Goal: Transaction & Acquisition: Purchase product/service

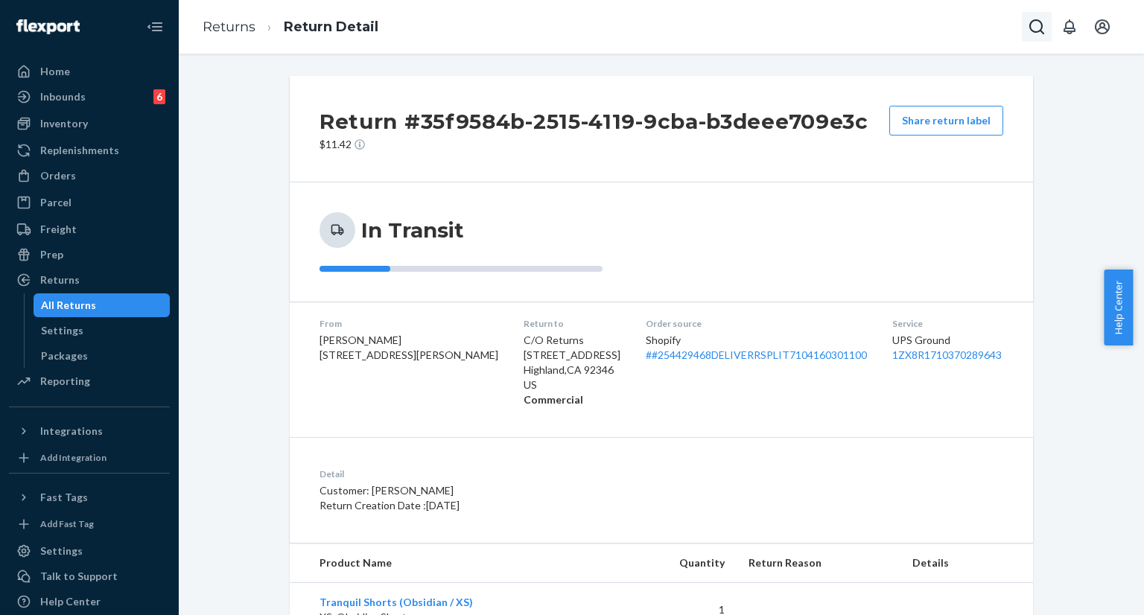
click at [1036, 29] on icon "Open Search Box" at bounding box center [1037, 27] width 18 height 18
click at [936, 34] on div at bounding box center [932, 27] width 238 height 30
click at [923, 34] on input "Search Input" at bounding box center [926, 26] width 183 height 15
paste input "#253514906"
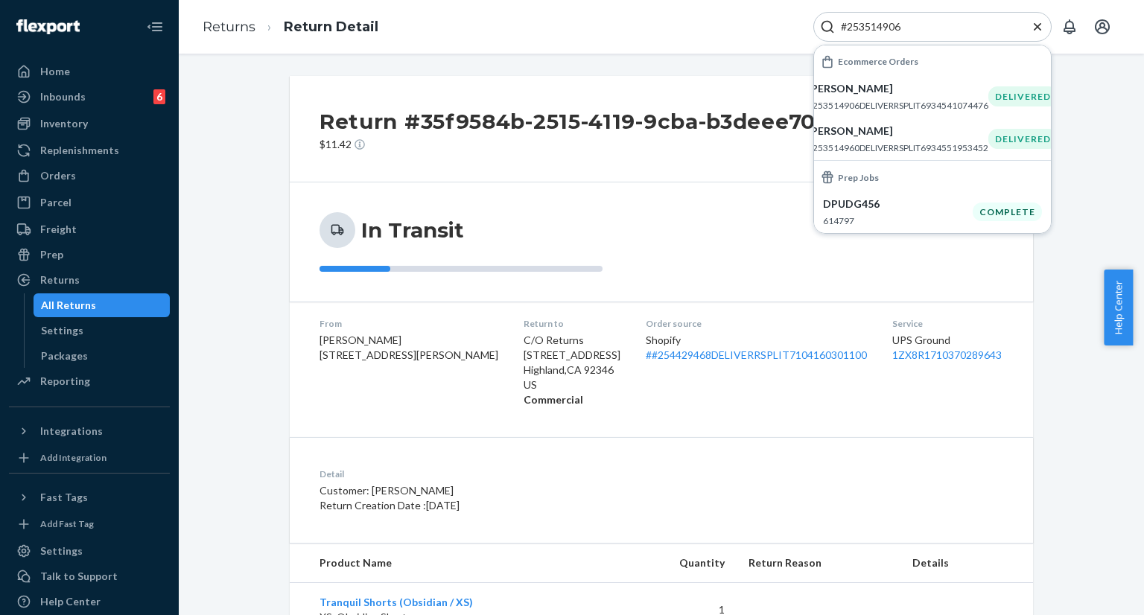
type input "#253514906"
click at [874, 97] on div "[PERSON_NAME] #253514906DELIVERRSPLIT6934541074476" at bounding box center [897, 96] width 181 height 31
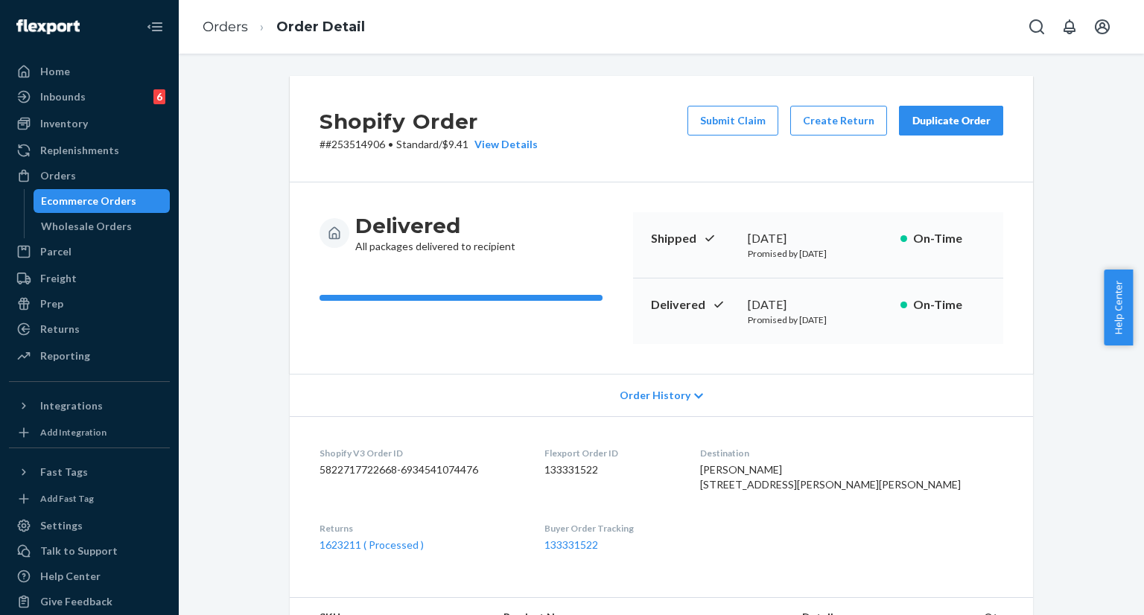
click at [931, 129] on button "Duplicate Order" at bounding box center [951, 121] width 104 height 30
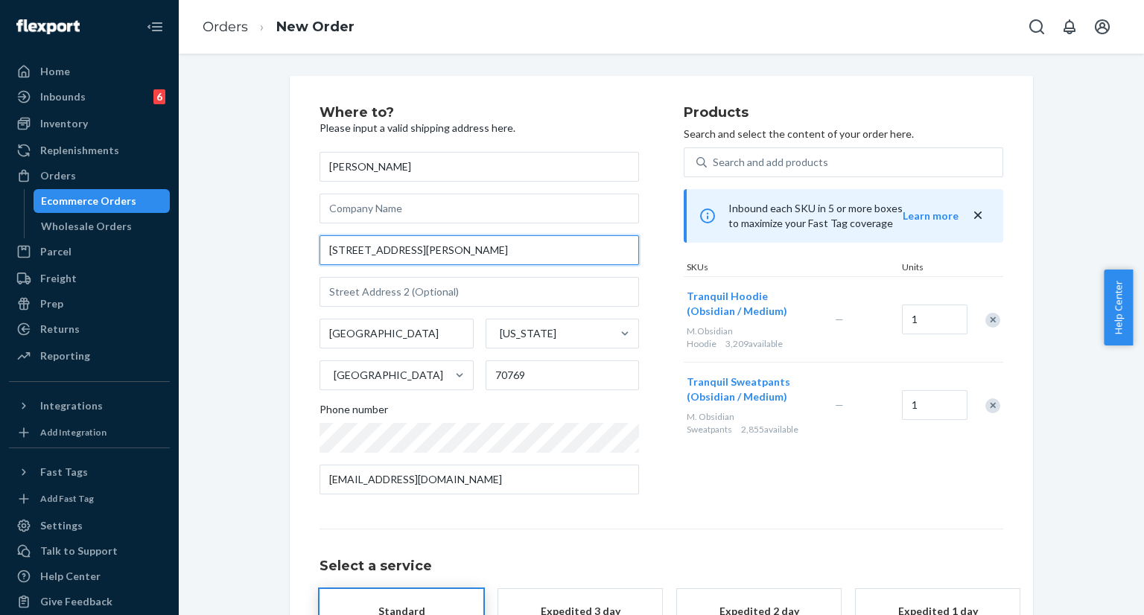
click at [450, 255] on input "[STREET_ADDRESS][PERSON_NAME]" at bounding box center [478, 250] width 319 height 30
paste input "[PERSON_NAME] Dr [PERSON_NAME] LA 70769"
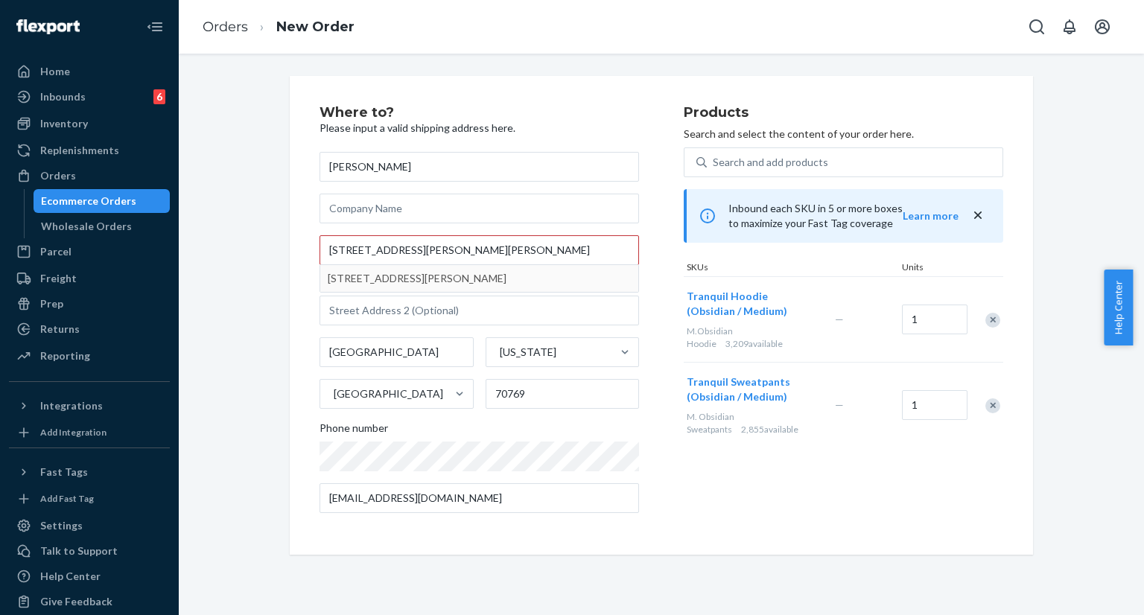
click at [459, 275] on div "Street1 cannot exceed 35 characters" at bounding box center [478, 277] width 319 height 13
click at [459, 265] on input "[STREET_ADDRESS][PERSON_NAME][PERSON_NAME]" at bounding box center [478, 250] width 319 height 30
type input "[STREET_ADDRESS][PERSON_NAME]"
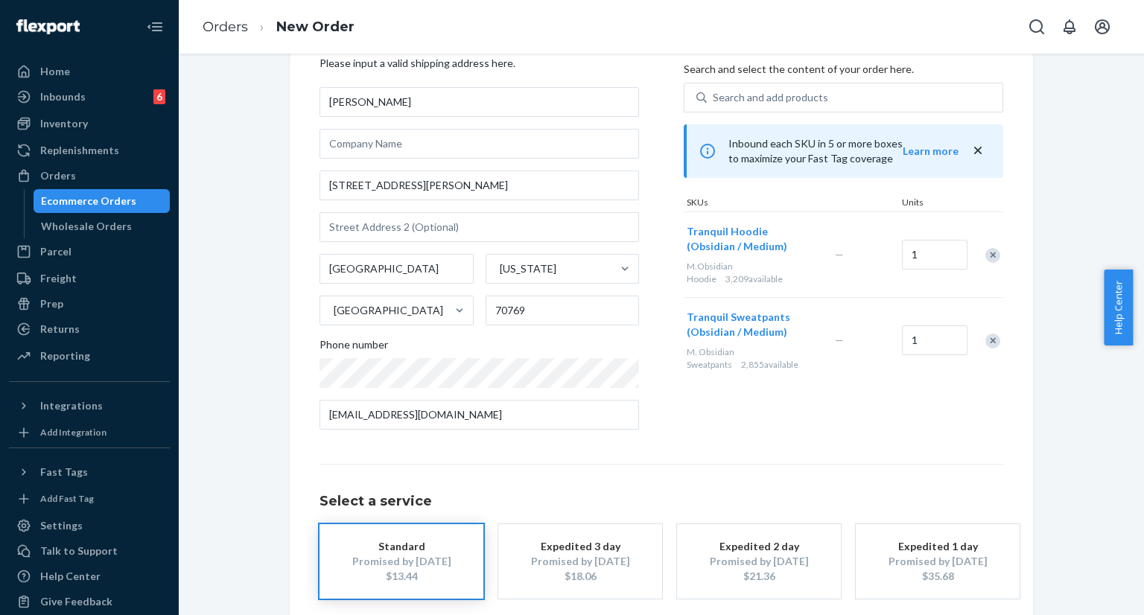
scroll to position [137, 0]
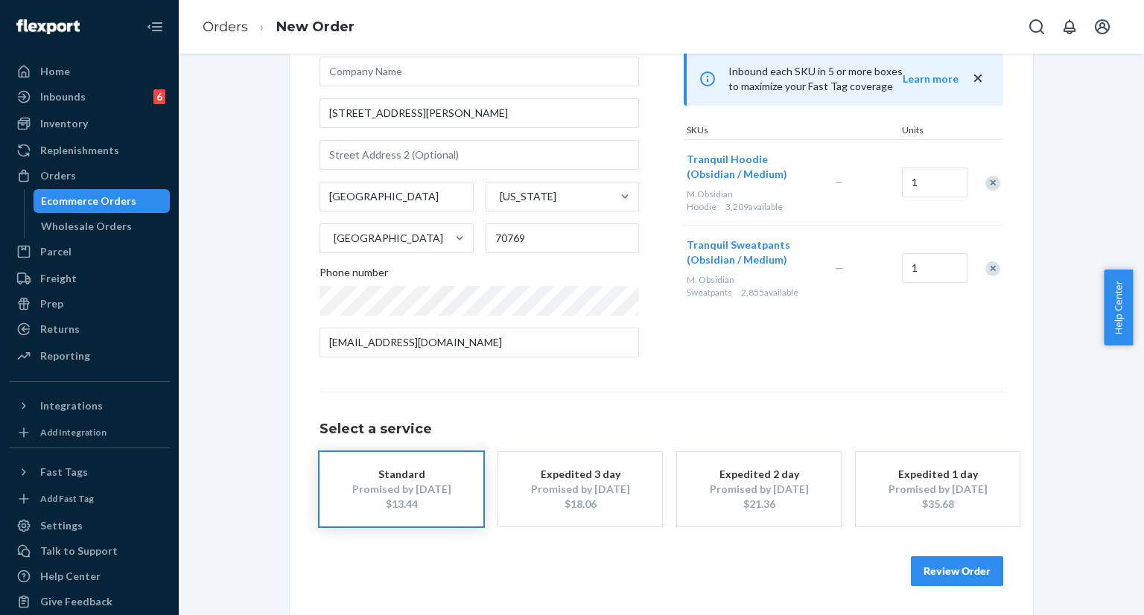
click at [953, 578] on button "Review Order" at bounding box center [957, 571] width 92 height 30
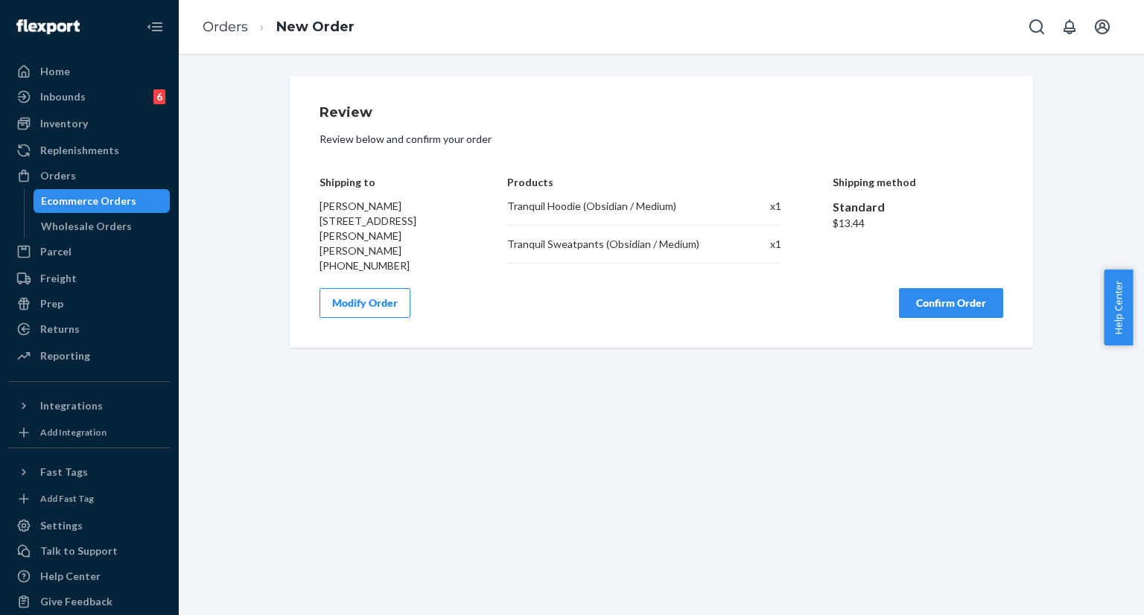
scroll to position [0, 0]
click at [934, 294] on button "Confirm Order" at bounding box center [951, 303] width 104 height 30
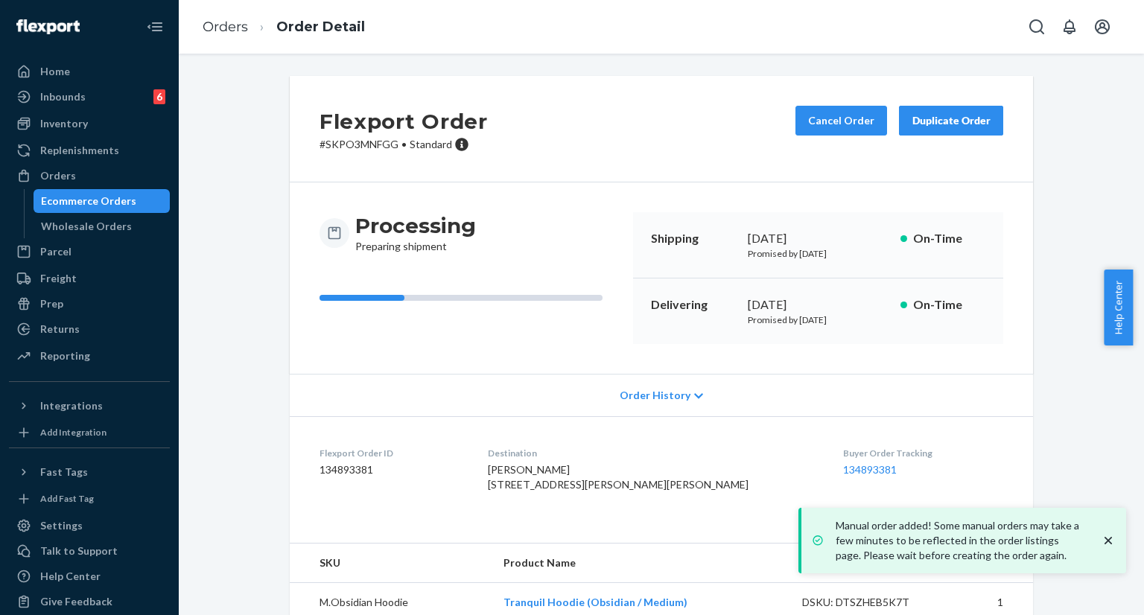
click at [1106, 538] on icon "close toast" at bounding box center [1108, 540] width 15 height 15
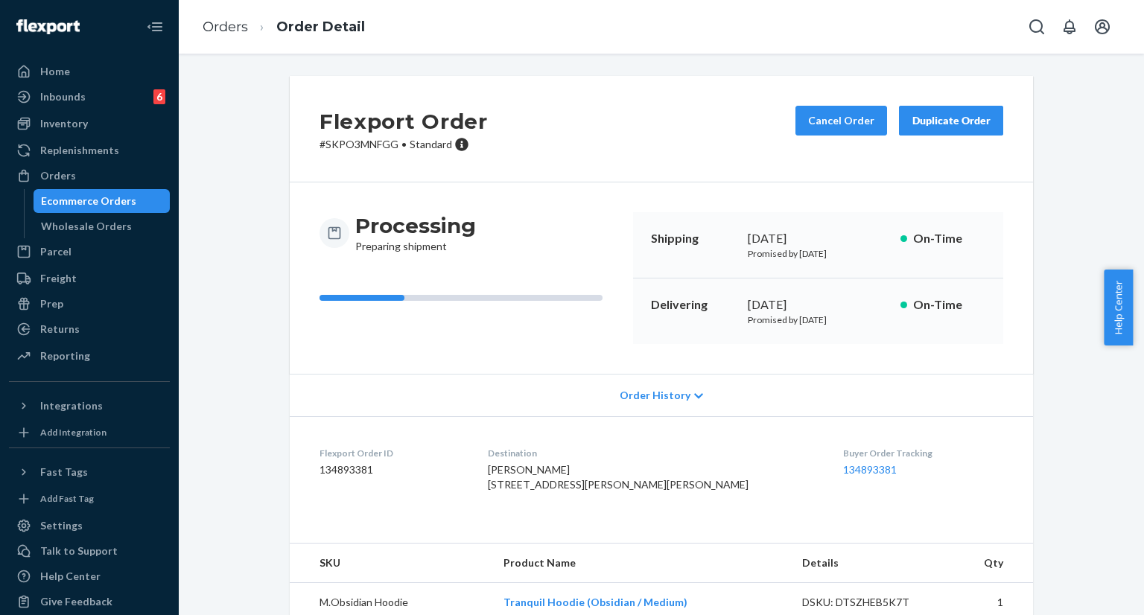
drag, startPoint x: 529, startPoint y: 486, endPoint x: 552, endPoint y: 509, distance: 32.1
click at [552, 492] on div "[PERSON_NAME] [STREET_ADDRESS][PERSON_NAME][PERSON_NAME]" at bounding box center [653, 477] width 331 height 30
copy span "[STREET_ADDRESS][PERSON_NAME][PERSON_NAME]"
click at [748, 239] on div "[DATE]" at bounding box center [818, 238] width 141 height 17
drag, startPoint x: 743, startPoint y: 239, endPoint x: 846, endPoint y: 237, distance: 102.8
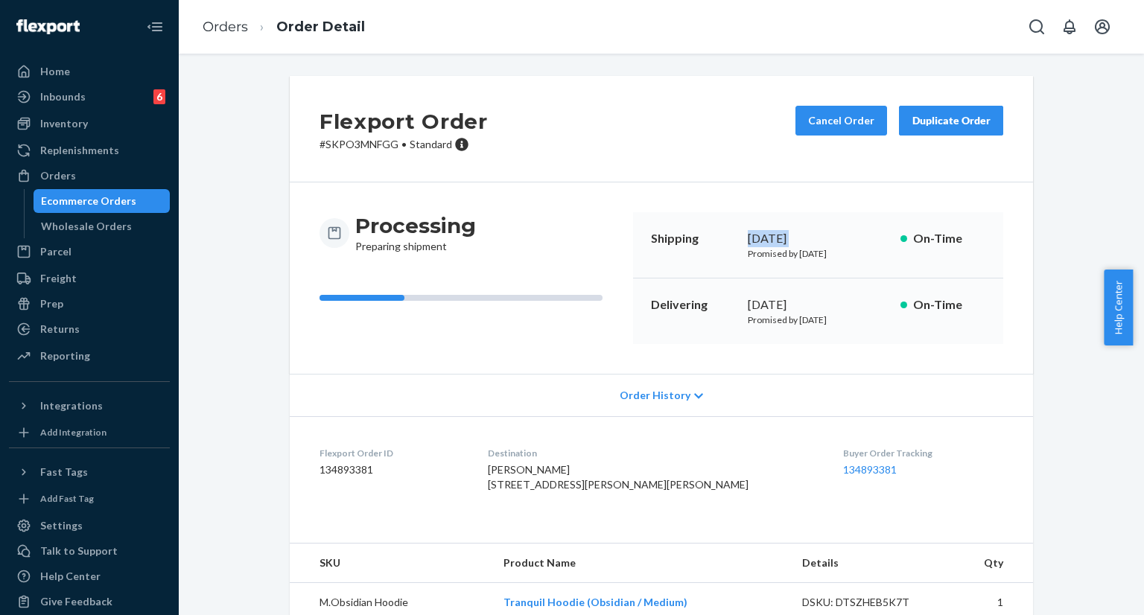
click at [846, 237] on div "[DATE]" at bounding box center [818, 238] width 141 height 17
copy div "[DATE]"
drag, startPoint x: 739, startPoint y: 299, endPoint x: 859, endPoint y: 305, distance: 120.8
click at [859, 305] on div "Delivering [DATE] Promised by [DATE] On-Time" at bounding box center [818, 311] width 370 height 66
copy div "[DATE]"
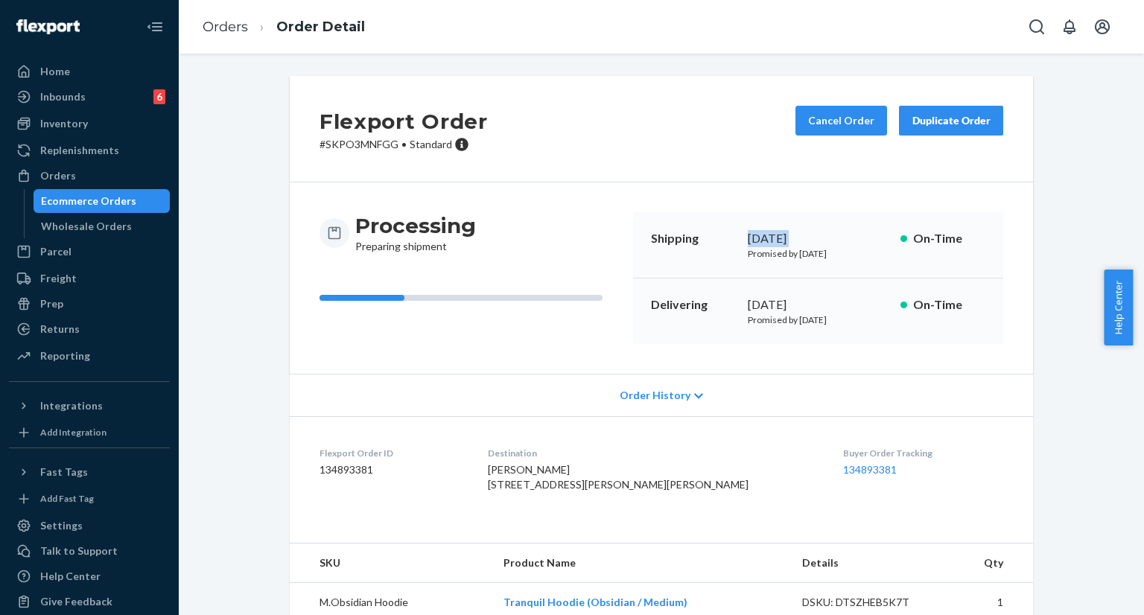
click at [777, 468] on dl "Flexport Order ID 134893381 Destination [PERSON_NAME] [STREET_ADDRESS][PERSON_N…" at bounding box center [661, 472] width 743 height 112
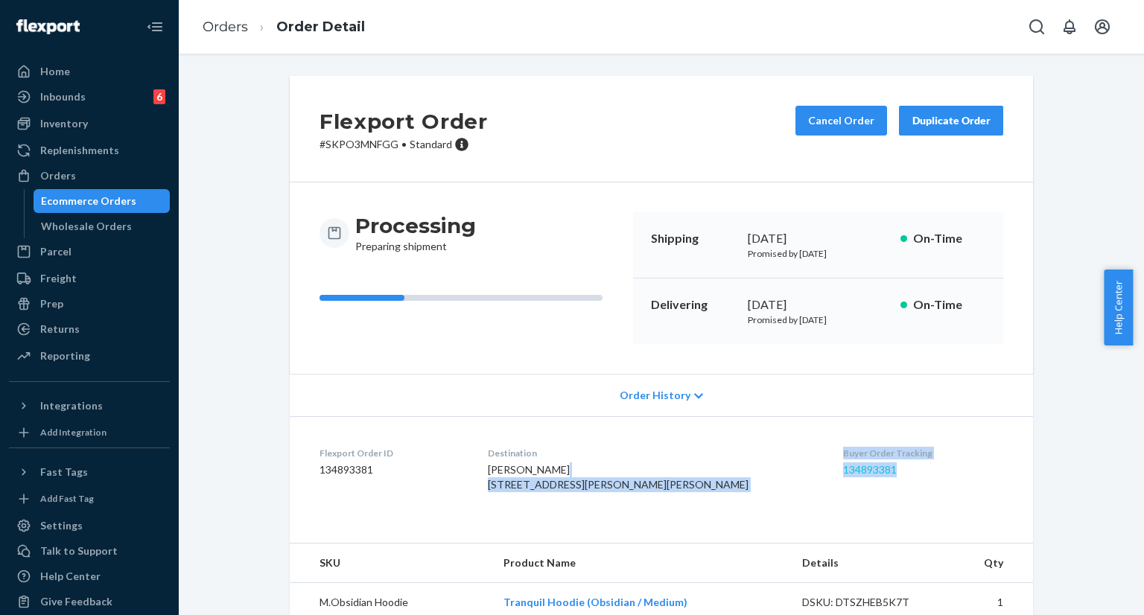
drag, startPoint x: 777, startPoint y: 468, endPoint x: 835, endPoint y: 465, distance: 57.4
click at [835, 465] on dl "Flexport Order ID 134893381 Destination [PERSON_NAME] [STREET_ADDRESS][PERSON_N…" at bounding box center [661, 472] width 743 height 112
drag, startPoint x: 785, startPoint y: 510, endPoint x: 794, endPoint y: 489, distance: 23.0
click at [786, 510] on dl "Flexport Order ID 134893381 Destination [PERSON_NAME] [STREET_ADDRESS][PERSON_N…" at bounding box center [661, 472] width 743 height 112
click at [759, 480] on div "[PERSON_NAME] [STREET_ADDRESS][PERSON_NAME][PERSON_NAME]" at bounding box center [653, 477] width 331 height 30
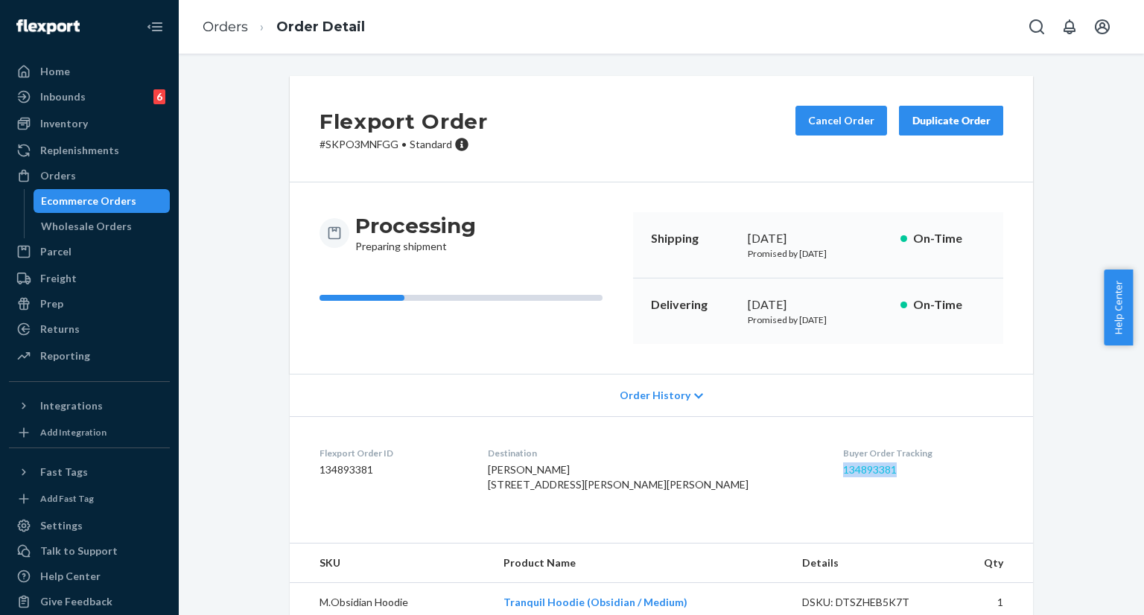
drag, startPoint x: 792, startPoint y: 470, endPoint x: 847, endPoint y: 470, distance: 55.1
click at [847, 470] on dl "Flexport Order ID 134893381 Destination [PERSON_NAME] [STREET_ADDRESS][PERSON_N…" at bounding box center [661, 472] width 743 height 112
copy link "134893381"
click at [1036, 31] on icon "Open Search Box" at bounding box center [1037, 27] width 18 height 18
click at [950, 33] on input "Search Input" at bounding box center [926, 26] width 183 height 15
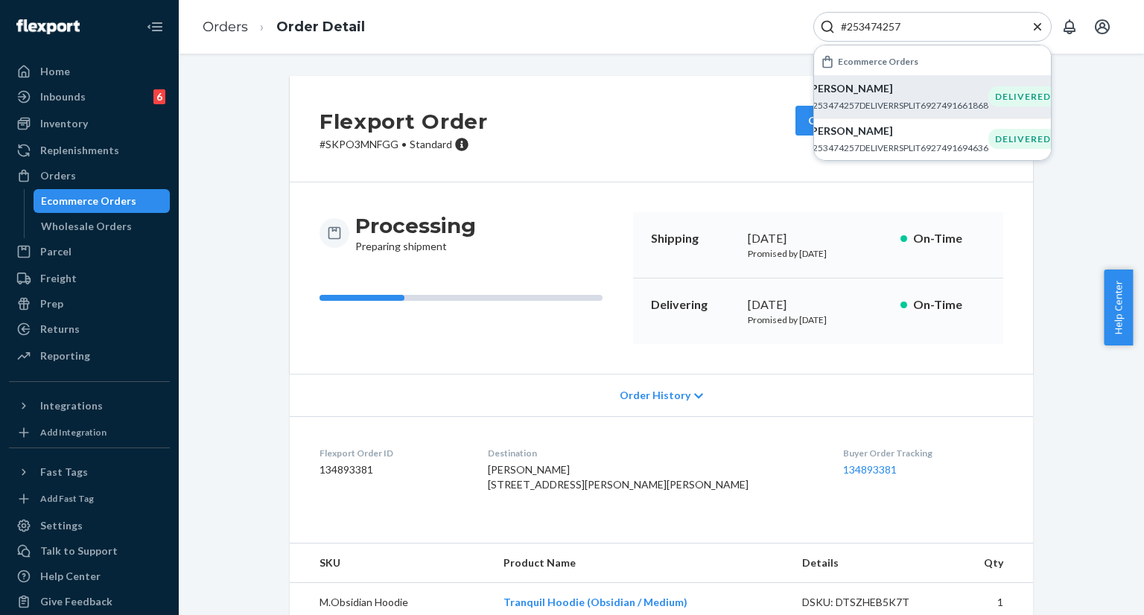
type input "#253474257"
click at [864, 99] on p "#253474257DELIVERRSPLIT6927491661868" at bounding box center [897, 105] width 181 height 13
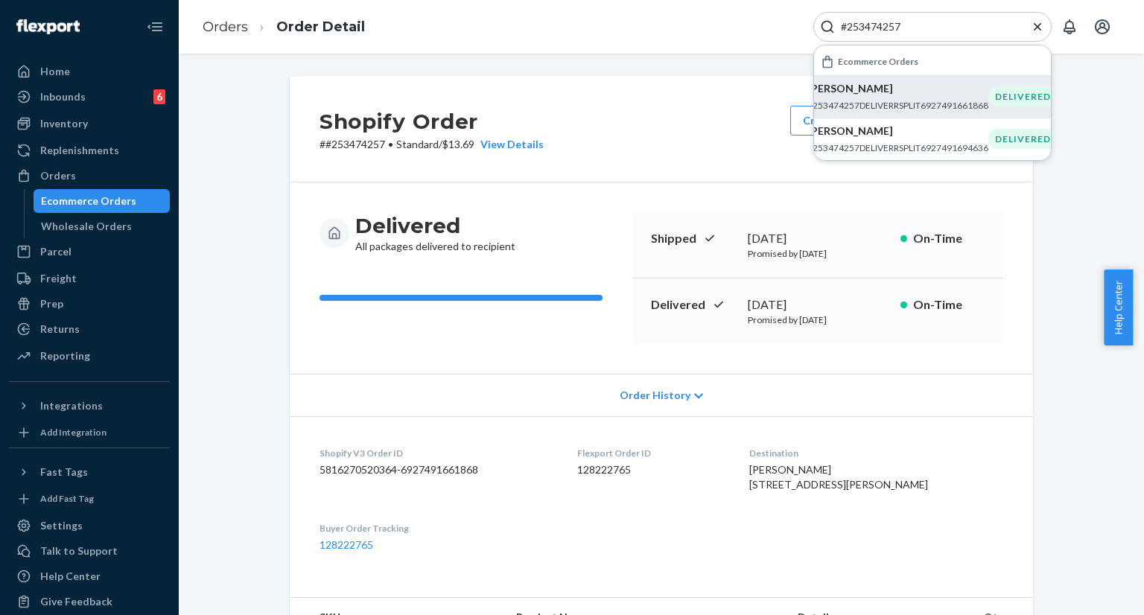
click at [935, 360] on div "Delivered All packages delivered to recipient Shipped [DATE] Promised by [DATE]…" at bounding box center [661, 277] width 743 height 191
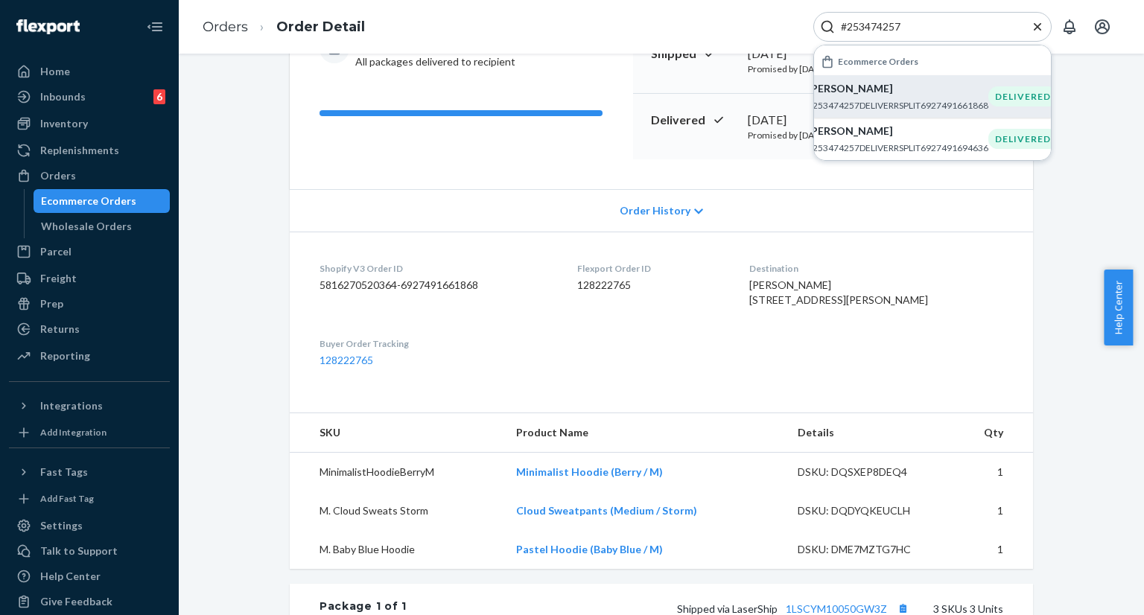
scroll to position [298, 0]
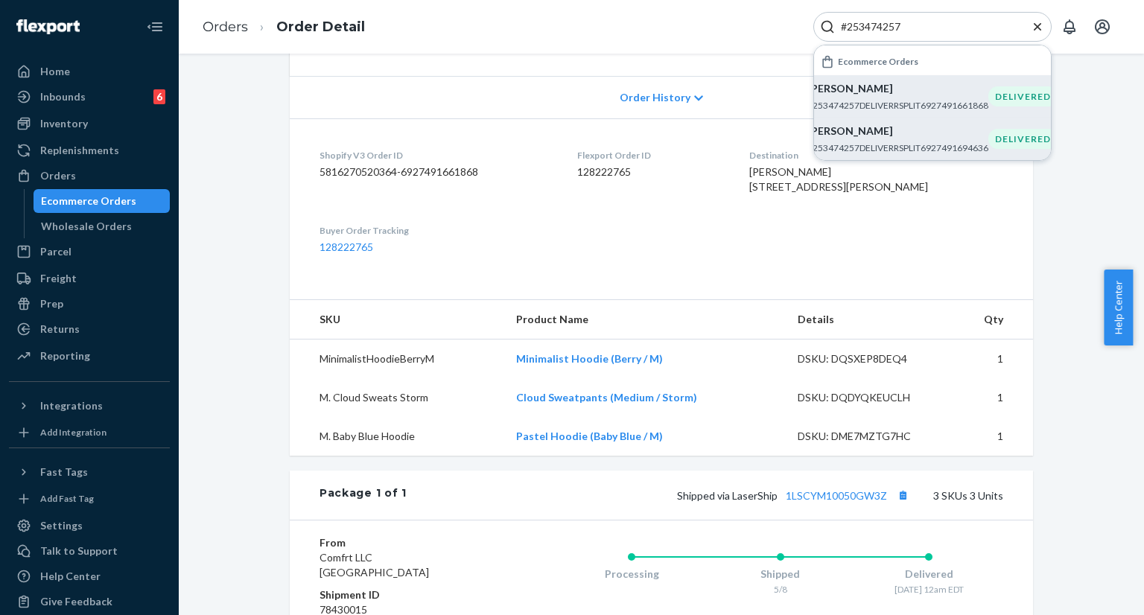
click at [861, 146] on p "#253474257DELIVERRSPLIT6927491694636" at bounding box center [897, 147] width 181 height 13
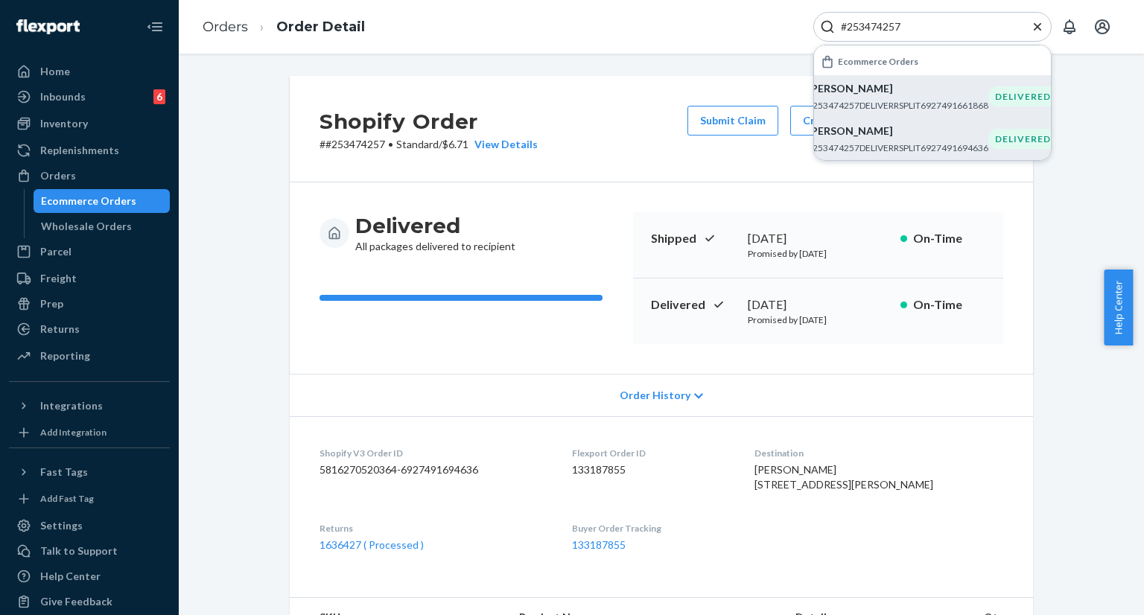
click at [1036, 28] on icon "Close Search" at bounding box center [1037, 26] width 15 height 15
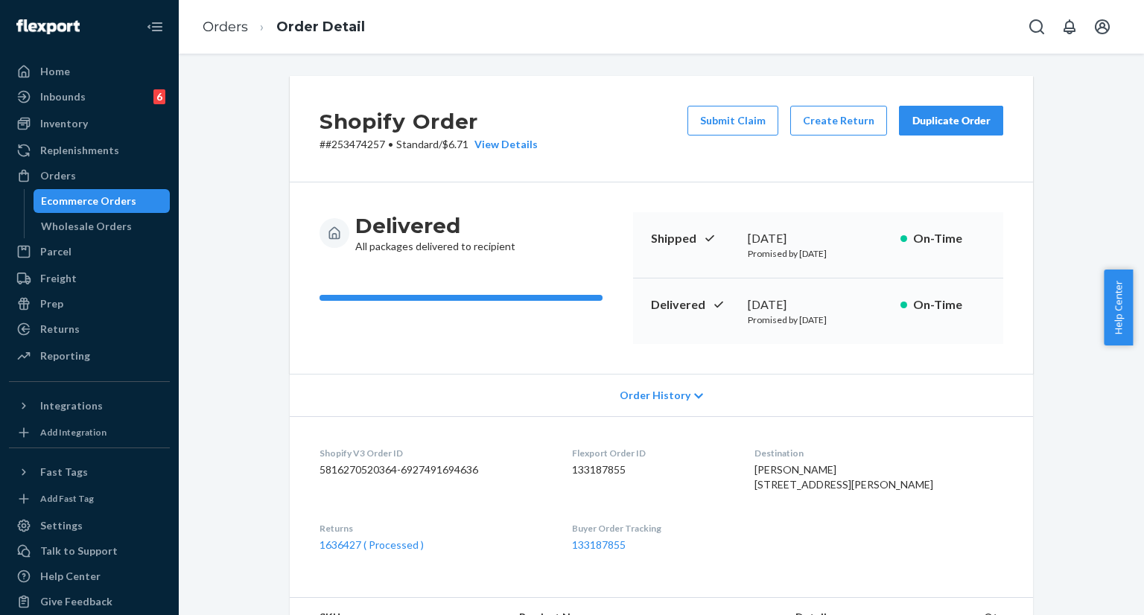
click at [953, 122] on div "Duplicate Order" at bounding box center [950, 120] width 79 height 15
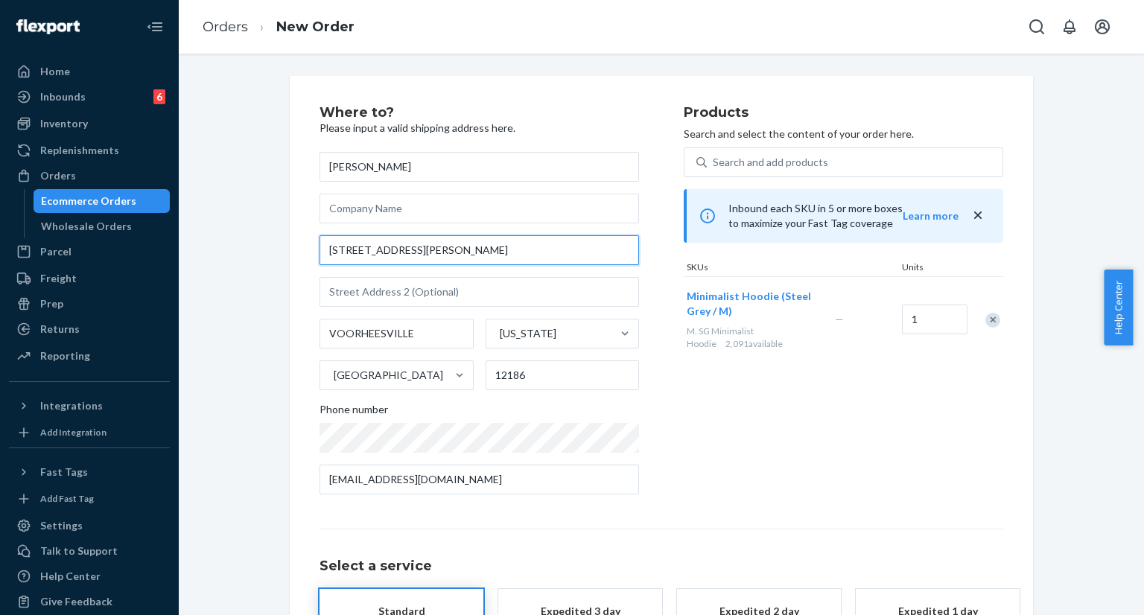
click at [437, 249] on input "[STREET_ADDRESS][PERSON_NAME]" at bounding box center [478, 250] width 319 height 30
paste input "[PERSON_NAME][GEOGRAPHIC_DATA]"
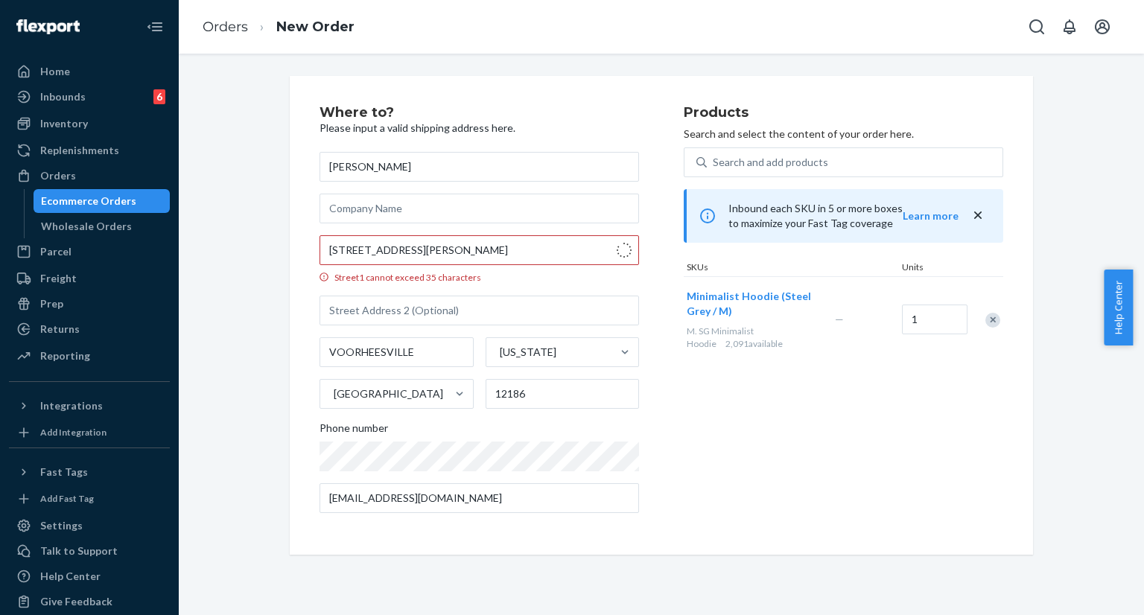
type input "[STREET_ADDRESS][PERSON_NAME]"
type input "[GEOGRAPHIC_DATA]"
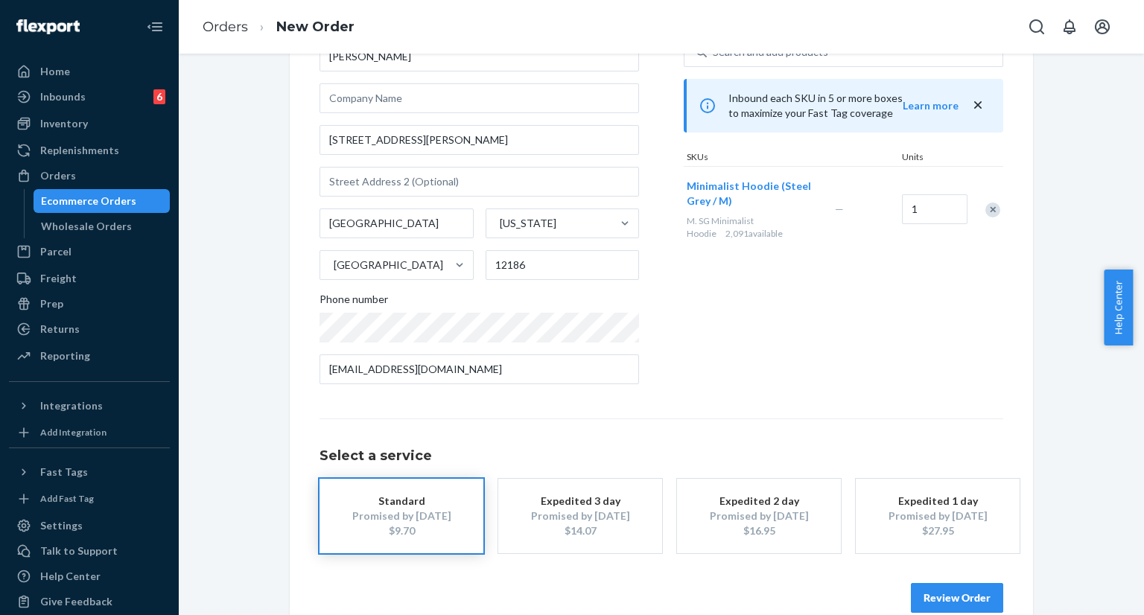
scroll to position [137, 0]
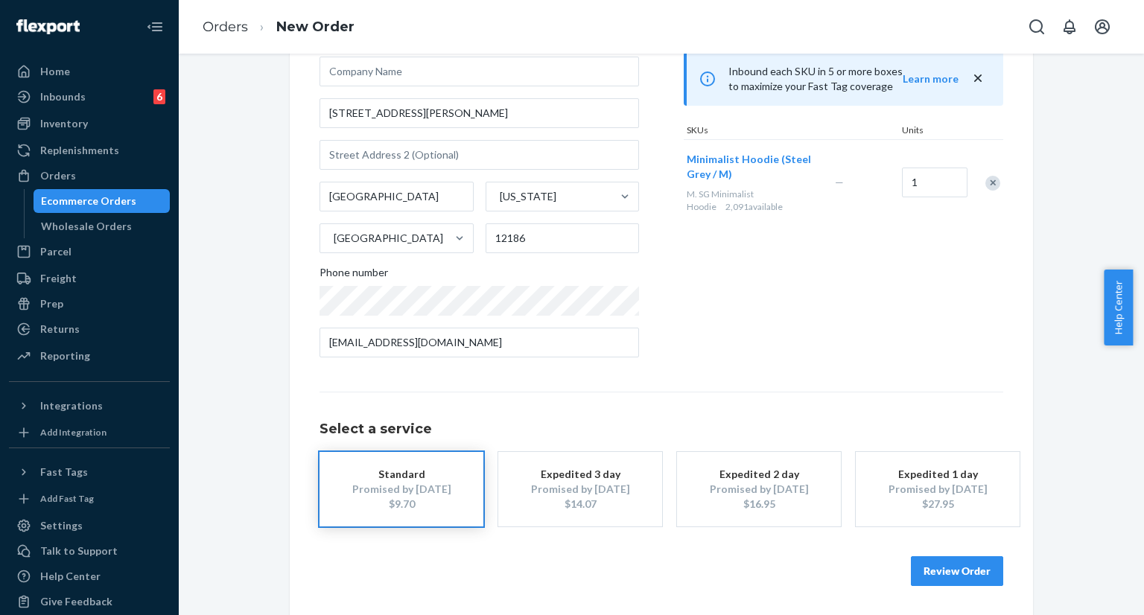
click at [964, 570] on button "Review Order" at bounding box center [957, 571] width 92 height 30
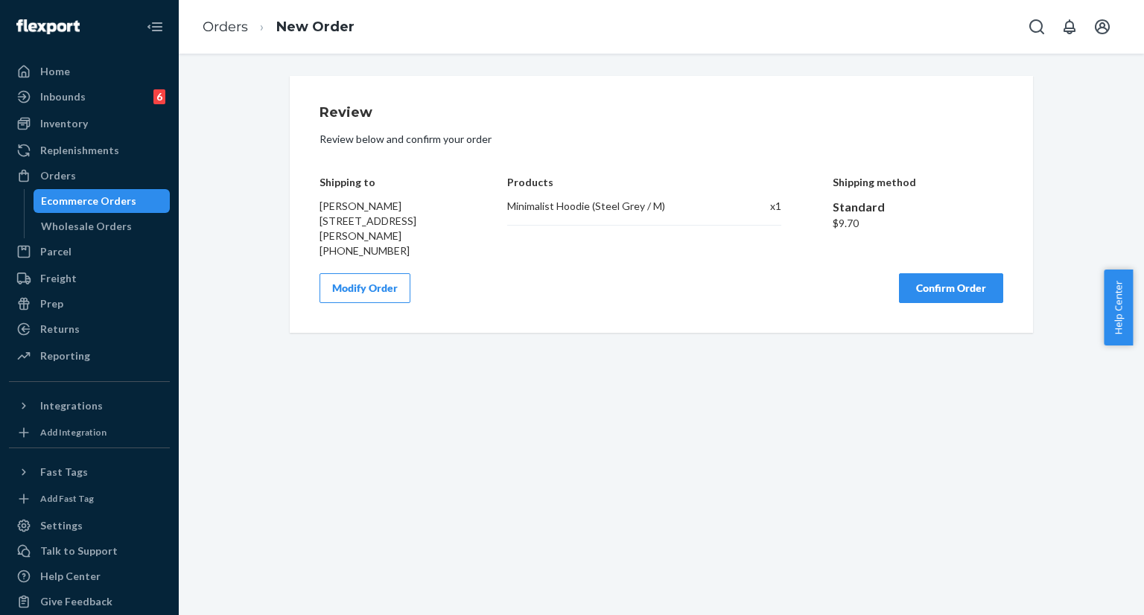
scroll to position [0, 0]
click at [941, 300] on button "Confirm Order" at bounding box center [951, 288] width 104 height 30
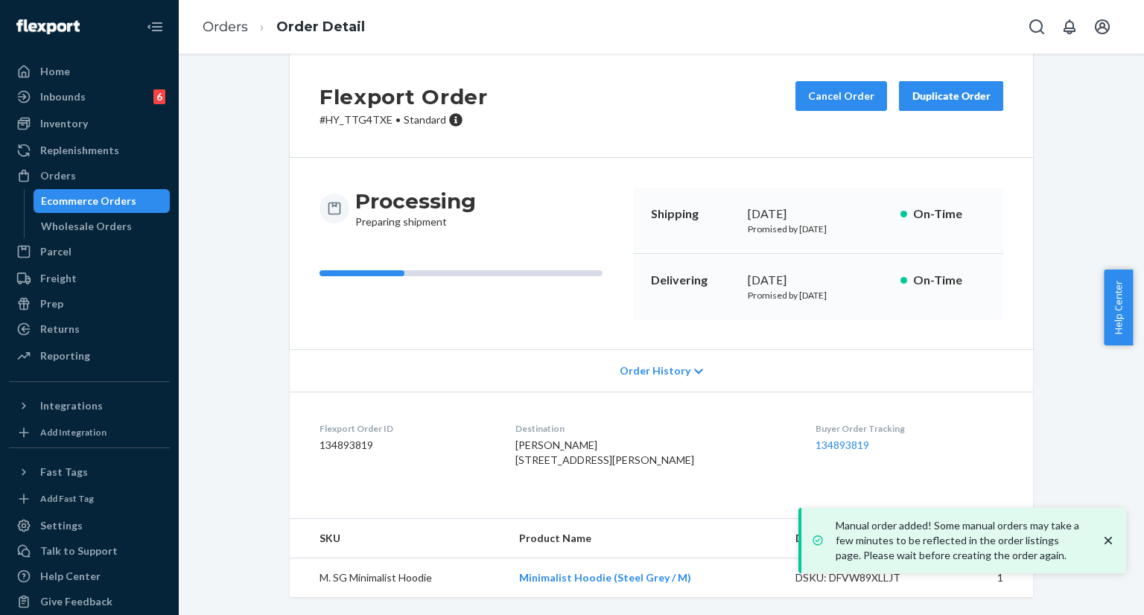
scroll to position [54, 0]
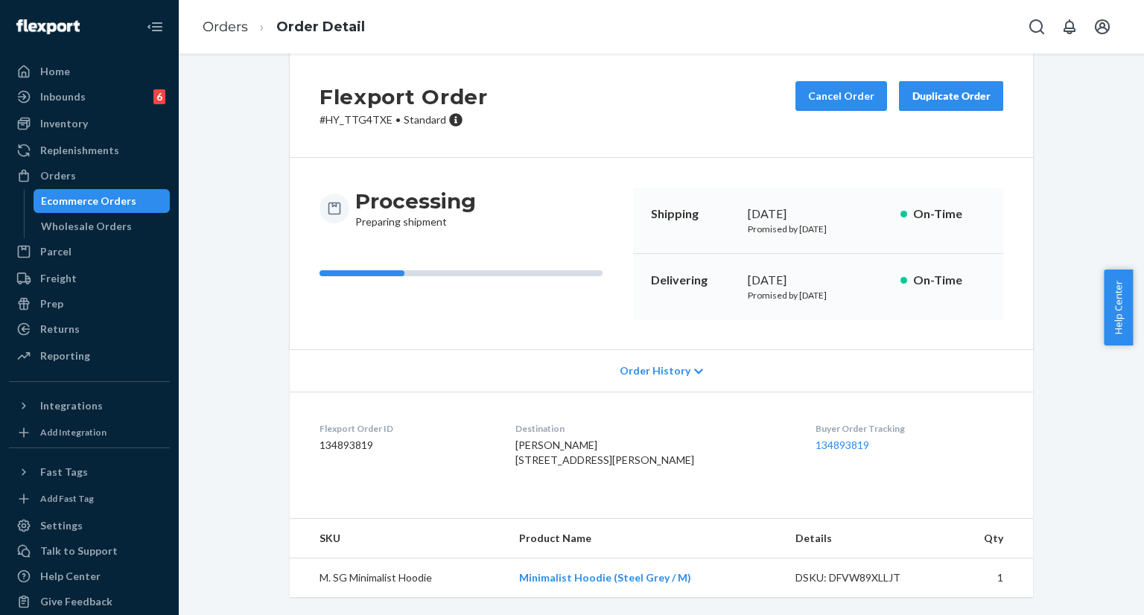
click at [516, 430] on dl "Flexport Order ID 134893819 Destination [PERSON_NAME] [STREET_ADDRESS][PERSON_N…" at bounding box center [661, 448] width 743 height 112
drag, startPoint x: 523, startPoint y: 430, endPoint x: 567, endPoint y: 456, distance: 51.5
click at [567, 456] on div "[PERSON_NAME] [STREET_ADDRESS][PERSON_NAME]" at bounding box center [653, 453] width 277 height 30
drag, startPoint x: 515, startPoint y: 430, endPoint x: 556, endPoint y: 470, distance: 57.4
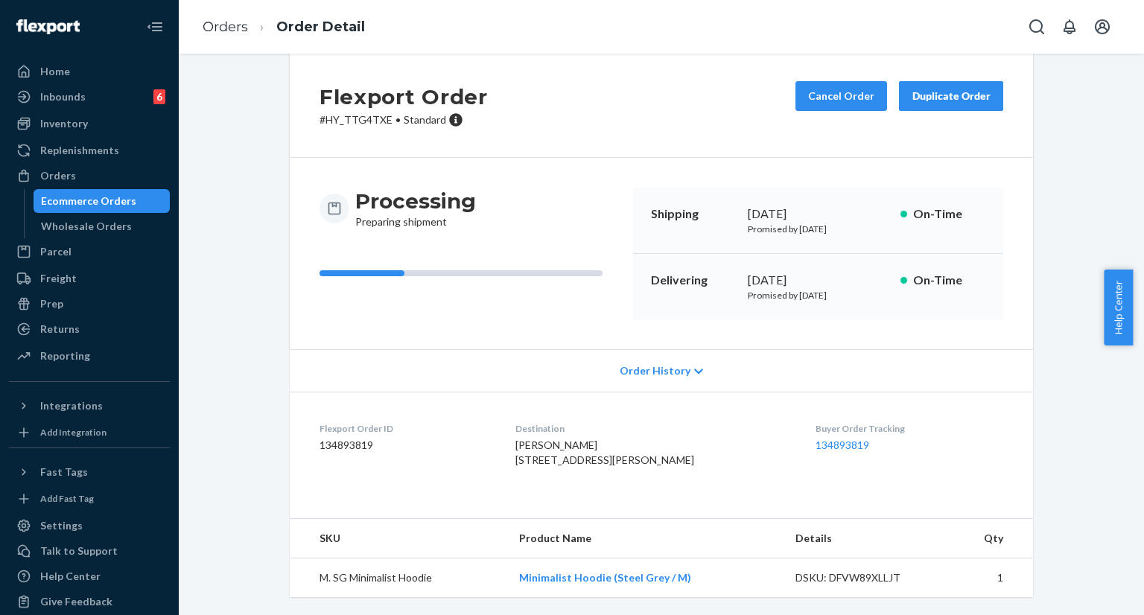
click at [556, 470] on dl "Flexport Order ID 134893819 Destination [PERSON_NAME] [STREET_ADDRESS][PERSON_N…" at bounding box center [661, 448] width 743 height 112
copy span "[STREET_ADDRESS][PERSON_NAME]"
click at [736, 188] on div "Shipping [DATE] Promised by [DATE] On-Time" at bounding box center [818, 221] width 370 height 66
drag, startPoint x: 738, startPoint y: 185, endPoint x: 831, endPoint y: 182, distance: 93.1
click at [831, 188] on div "Shipping [DATE] Promised by [DATE] On-Time" at bounding box center [818, 221] width 370 height 66
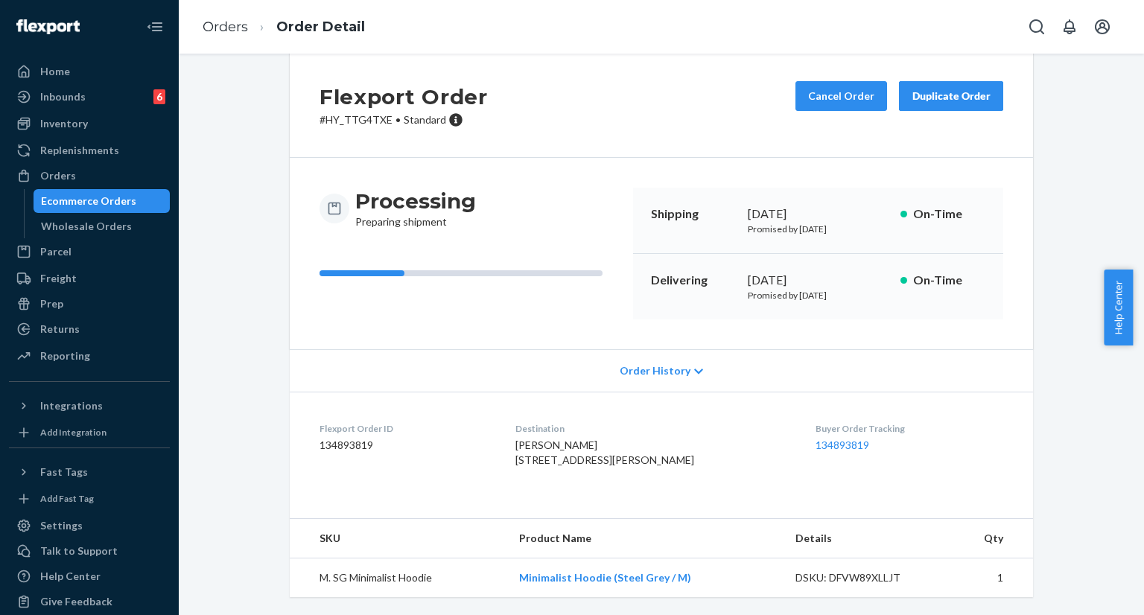
copy div "[DATE]"
drag, startPoint x: 742, startPoint y: 253, endPoint x: 854, endPoint y: 248, distance: 111.8
click at [854, 272] on div "[DATE]" at bounding box center [818, 280] width 141 height 17
copy div "[DATE]"
drag, startPoint x: 786, startPoint y: 415, endPoint x: 914, endPoint y: 419, distance: 128.9
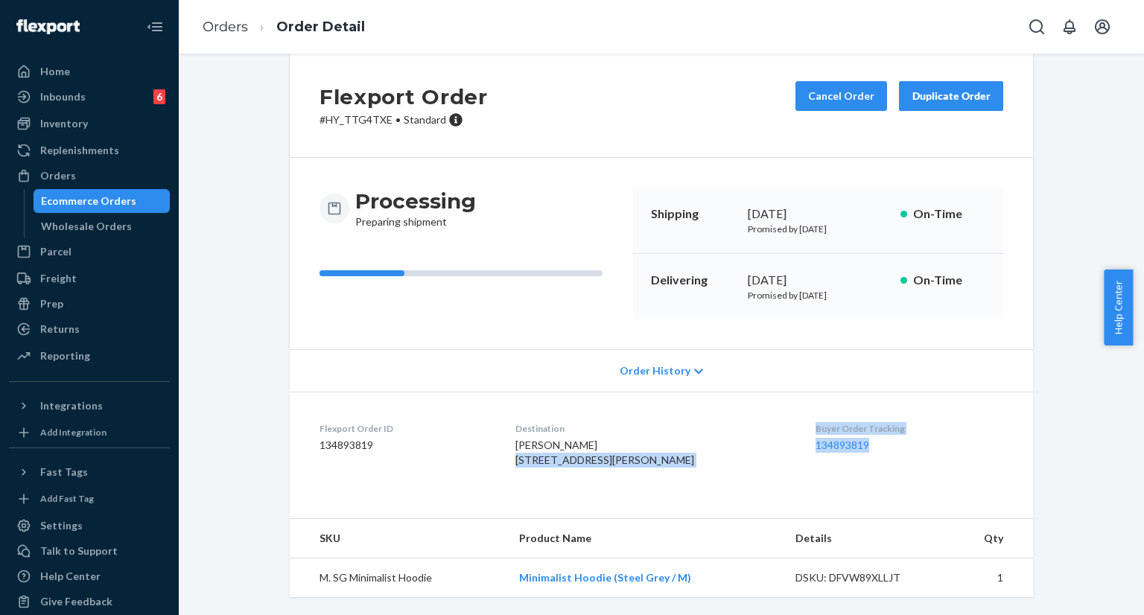
click at [914, 419] on dl "Flexport Order ID 134893819 Destination [PERSON_NAME] [STREET_ADDRESS][PERSON_N…" at bounding box center [661, 448] width 743 height 112
click at [911, 433] on div "Buyer Order Tracking 134893819" at bounding box center [909, 447] width 188 height 51
drag, startPoint x: 787, startPoint y: 415, endPoint x: 879, endPoint y: 418, distance: 92.4
click at [879, 418] on dl "Flexport Order ID 134893819 Destination [PERSON_NAME] [STREET_ADDRESS][PERSON_N…" at bounding box center [661, 448] width 743 height 112
copy link "134893819"
